Goal: Transaction & Acquisition: Purchase product/service

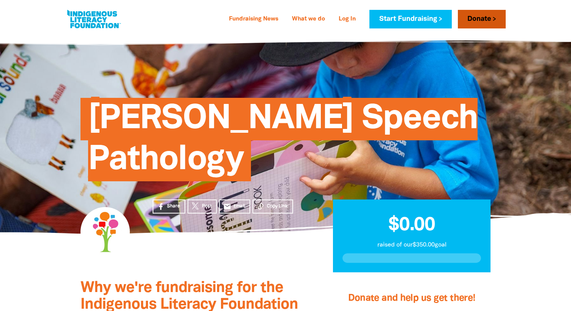
click at [481, 17] on link "Donate" at bounding box center [482, 19] width 48 height 19
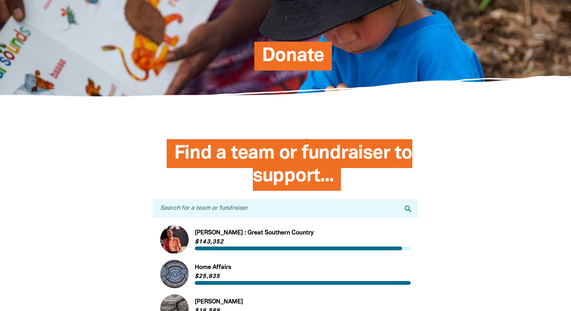
scroll to position [89, 0]
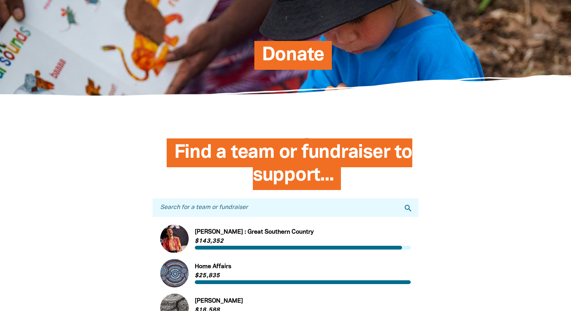
click at [210, 210] on input "Search for a team or fundraiser" at bounding box center [286, 208] width 266 height 19
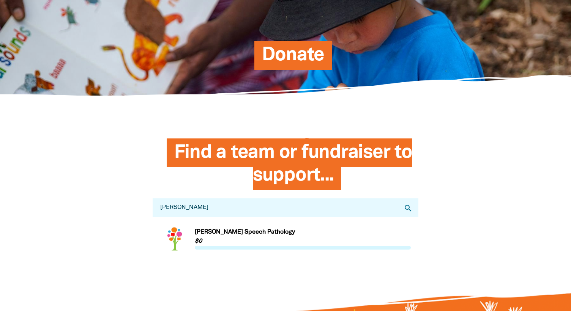
type input "[PERSON_NAME]"
click at [216, 235] on link "Link to [PERSON_NAME] Speech Pathology" at bounding box center [285, 239] width 251 height 28
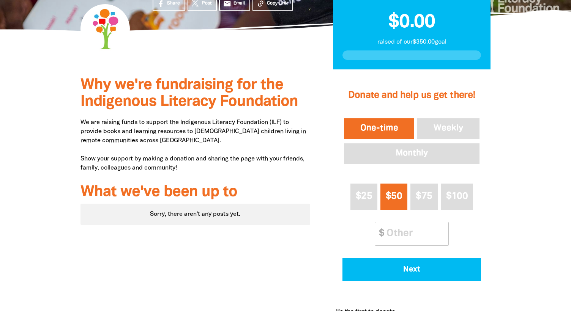
scroll to position [203, 0]
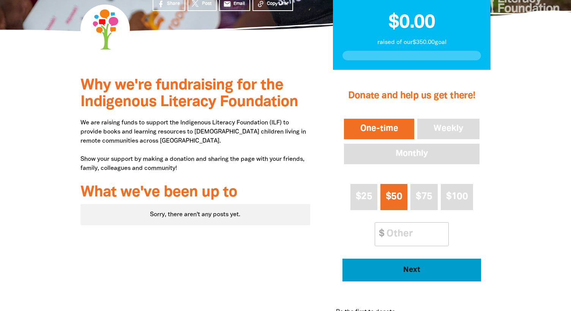
click at [397, 271] on span "Next" at bounding box center [412, 271] width 118 height 8
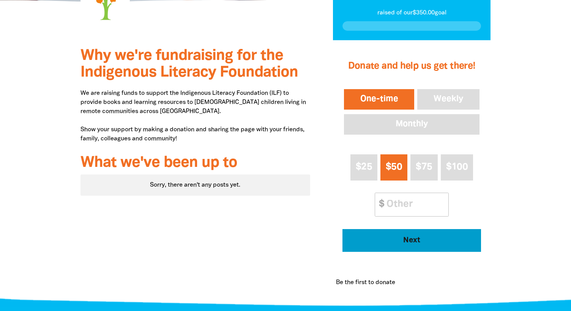
select select "AU"
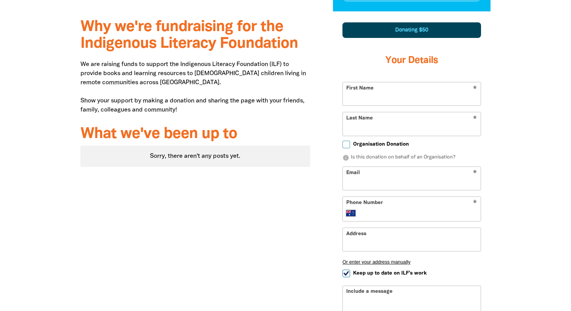
scroll to position [265, 0]
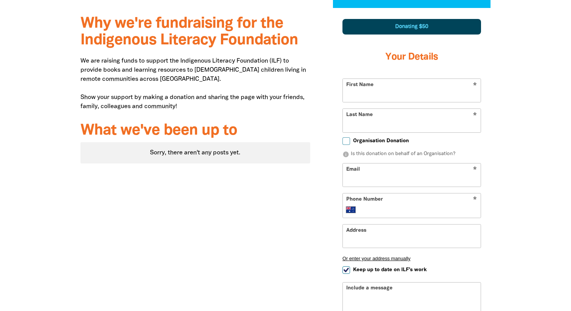
click at [369, 94] on input "First Name" at bounding box center [412, 90] width 138 height 23
type input "[PERSON_NAME]"
type input "[PERSON_NAME][EMAIL_ADDRESS][DOMAIN_NAME]"
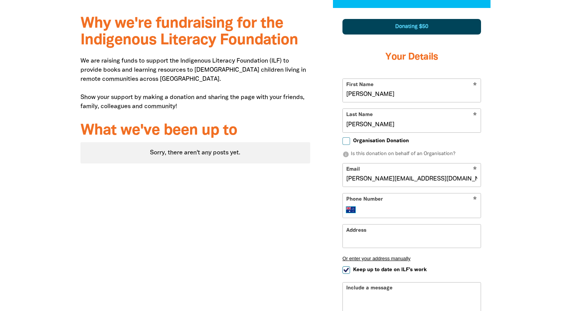
select select "GB"
type input "[PERSON_NAME]"
type input "[PHONE_NUMBER]"
type input "[STREET_ADDRESS][PERSON_NAME]"
select select "AU"
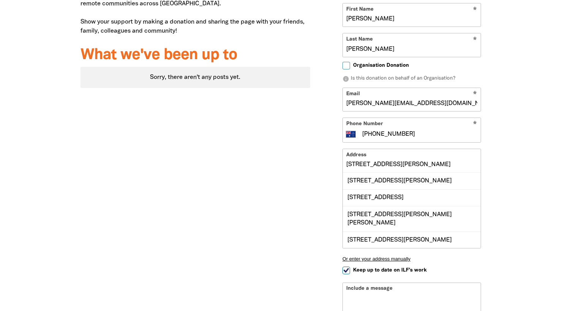
scroll to position [341, 0]
click at [377, 161] on input "[STREET_ADDRESS][PERSON_NAME]" at bounding box center [412, 160] width 138 height 23
click at [413, 161] on input "[STREET_ADDRESS][PERSON_NAME]" at bounding box center [412, 160] width 138 height 23
click at [443, 177] on div "[STREET_ADDRESS][PERSON_NAME]" at bounding box center [412, 180] width 138 height 16
type input "[STREET_ADDRESS][PERSON_NAME]"
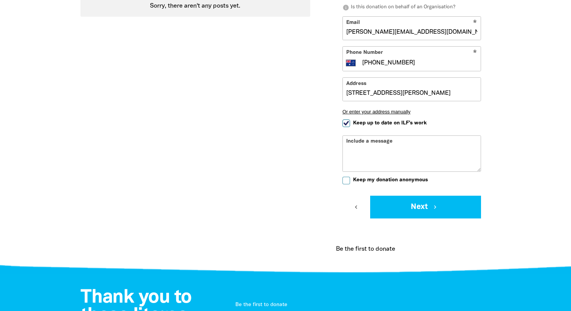
scroll to position [412, 0]
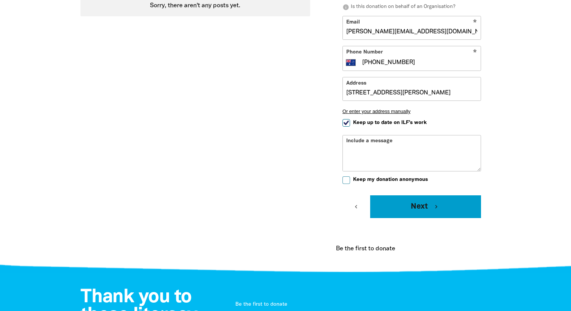
click at [394, 205] on button "Next chevron_right" at bounding box center [425, 207] width 111 height 23
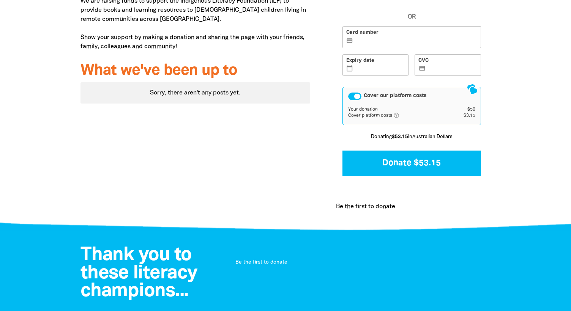
scroll to position [236, 0]
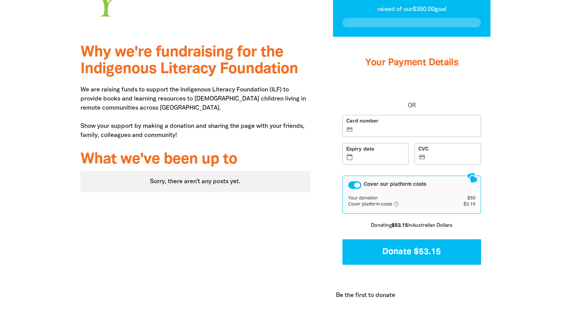
click at [354, 118] on label "Card number credit_card" at bounding box center [411, 126] width 139 height 22
click at [355, 126] on input "Card number credit_card" at bounding box center [416, 126] width 122 height 0
click at [430, 161] on label "CVC credit_card" at bounding box center [448, 154] width 66 height 22
click at [430, 155] on input "CVC credit_card" at bounding box center [452, 155] width 50 height 0
click at [357, 183] on div "Cover our platform costs" at bounding box center [354, 185] width 13 height 8
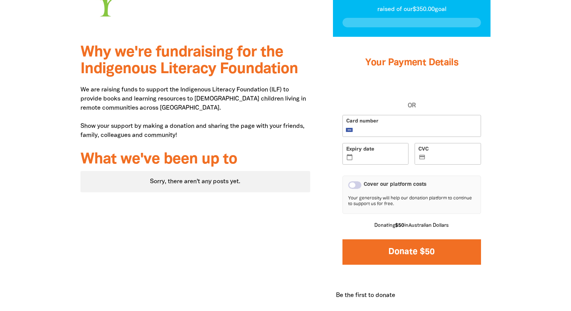
click at [384, 252] on button "Donate $50" at bounding box center [411, 252] width 139 height 25
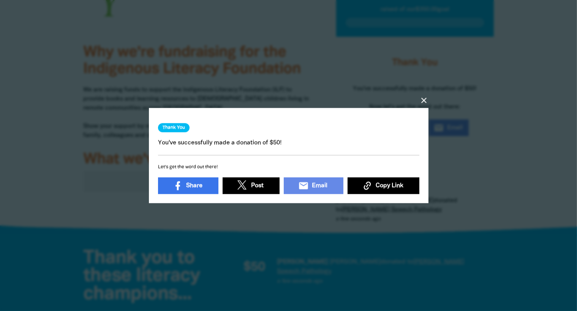
click at [422, 96] on icon "close" at bounding box center [423, 100] width 9 height 9
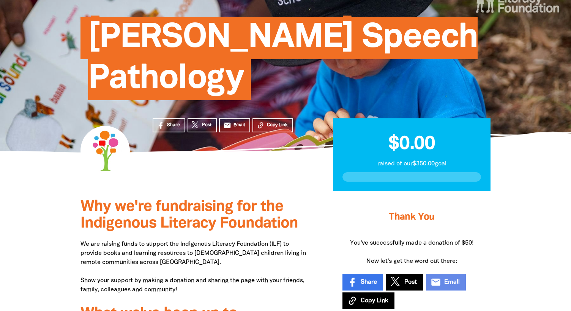
scroll to position [0, 0]
